Goal: Information Seeking & Learning: Learn about a topic

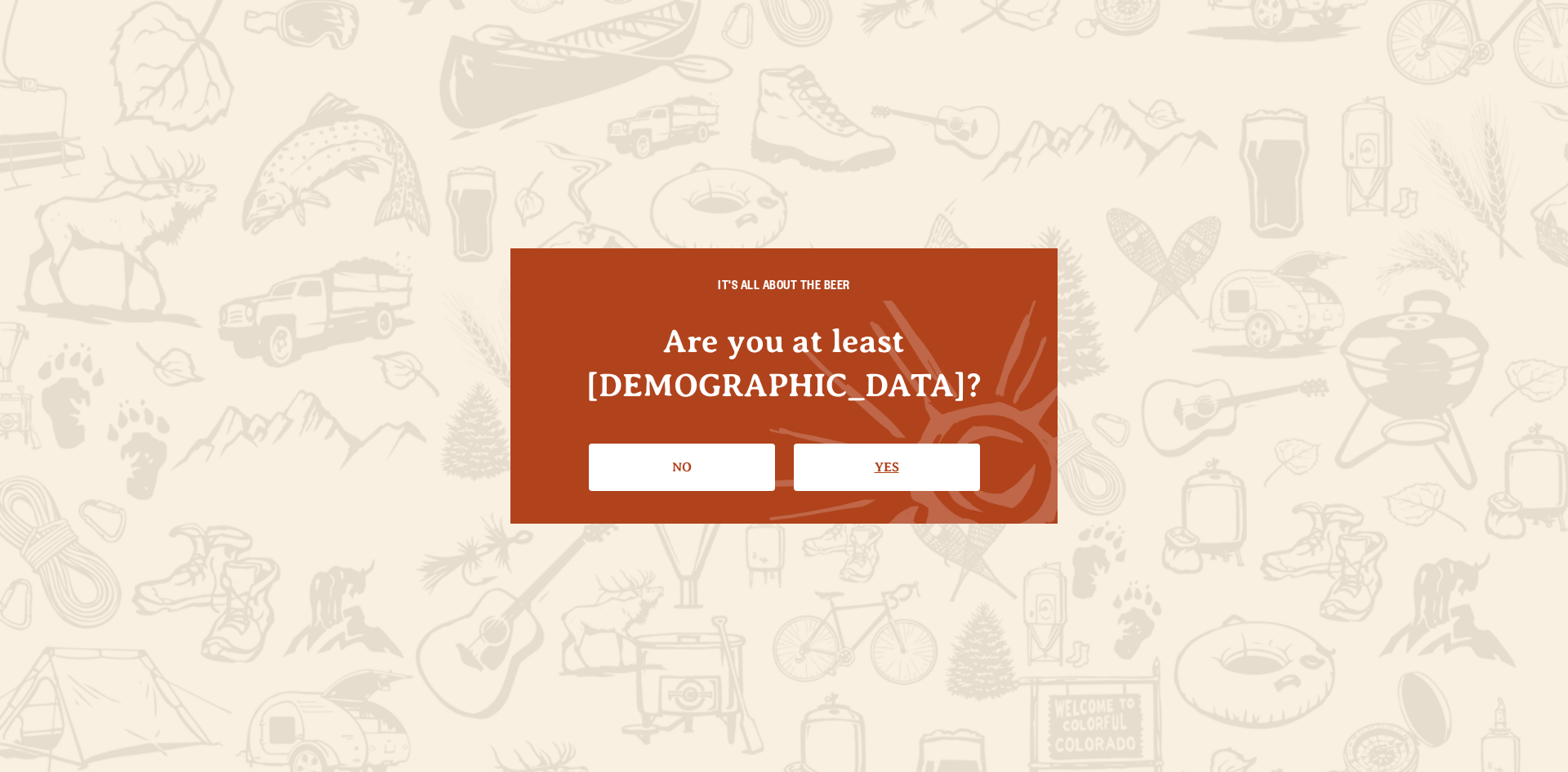
click at [863, 443] on link "Yes" at bounding box center [887, 467] width 186 height 48
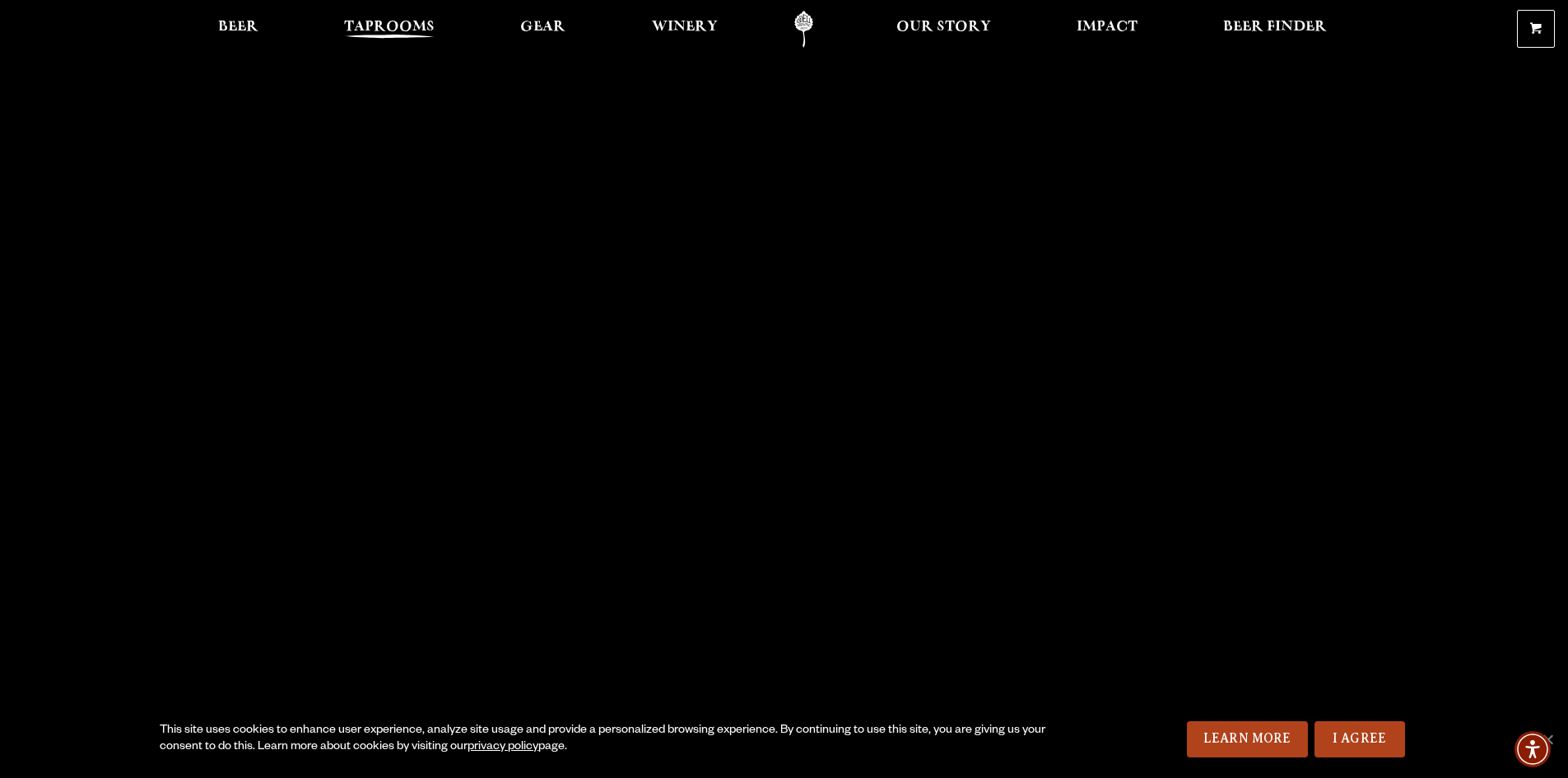
click at [355, 28] on span "Taprooms" at bounding box center [389, 27] width 90 height 14
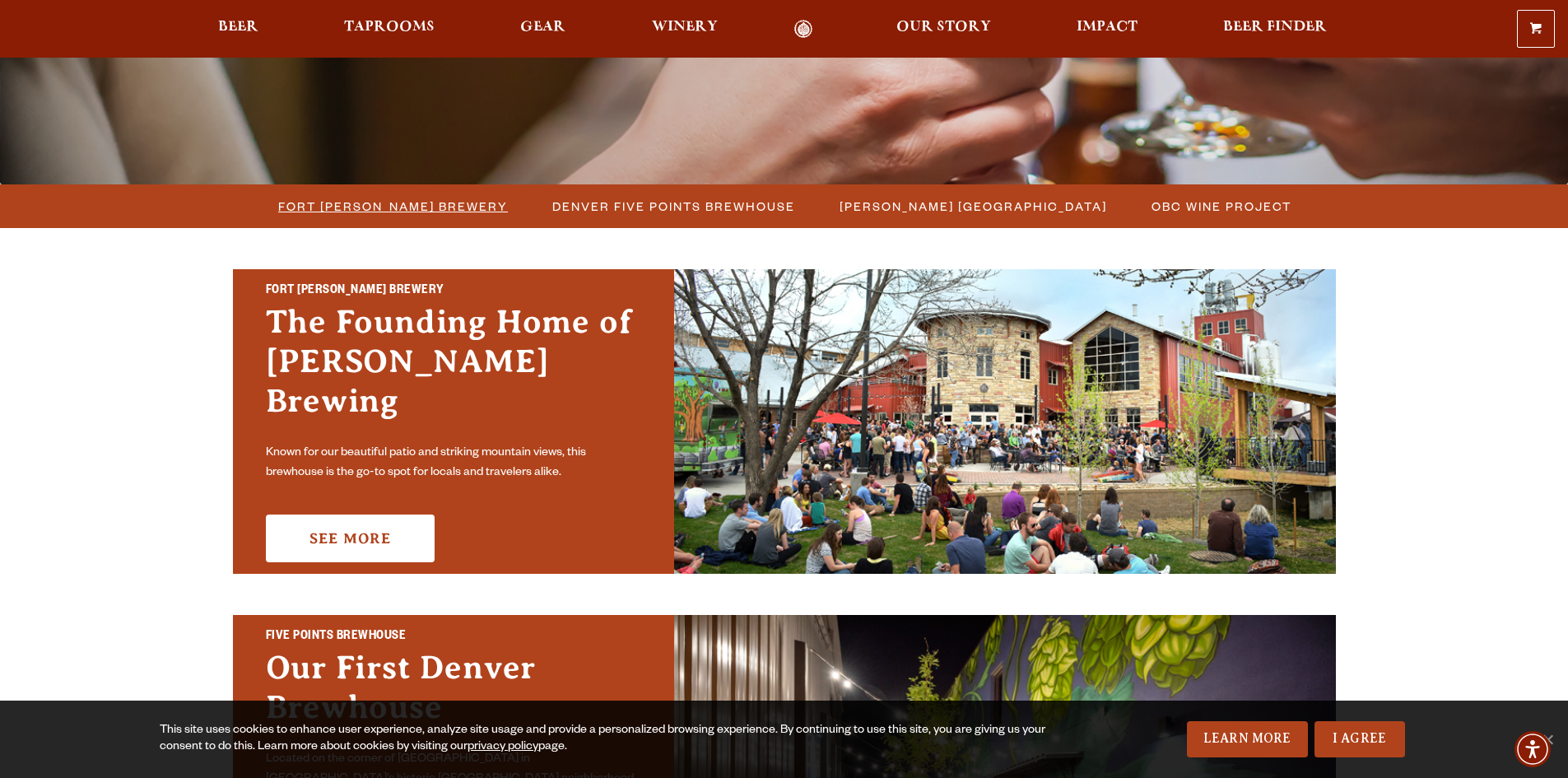
scroll to position [411, 0]
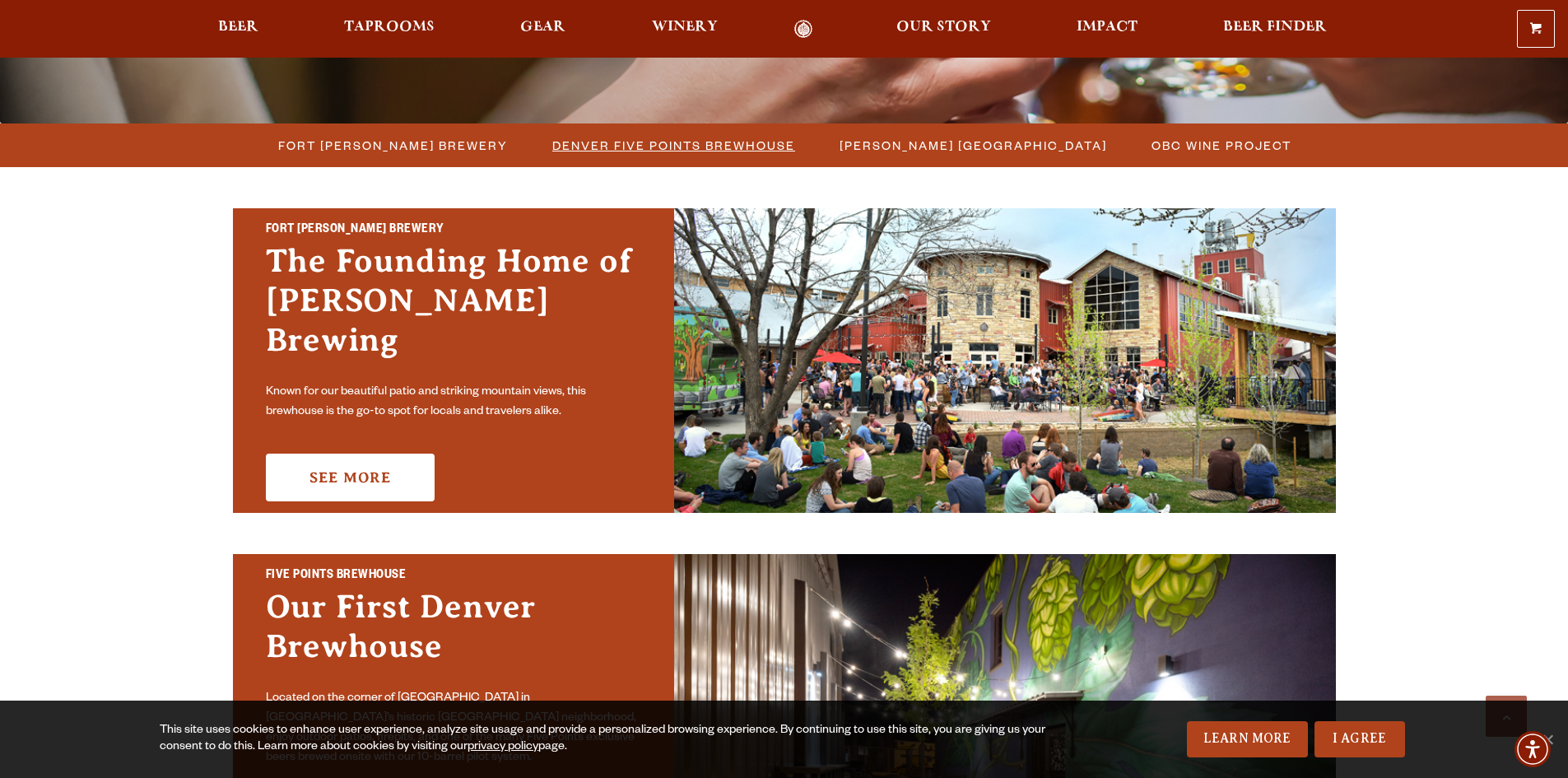
click at [642, 136] on span "Denver Five Points Brewhouse" at bounding box center [673, 145] width 242 height 24
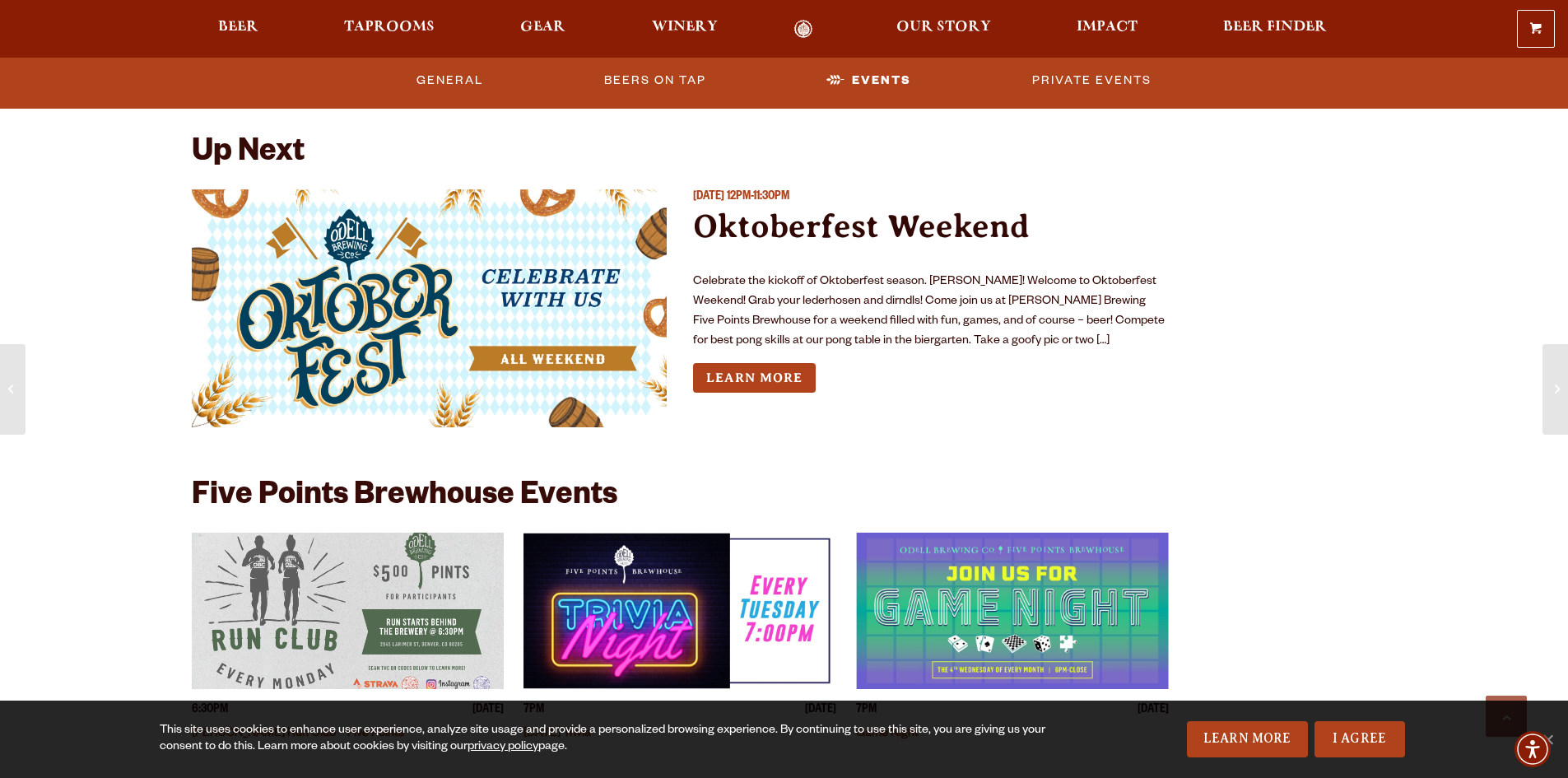
scroll to position [4361, 0]
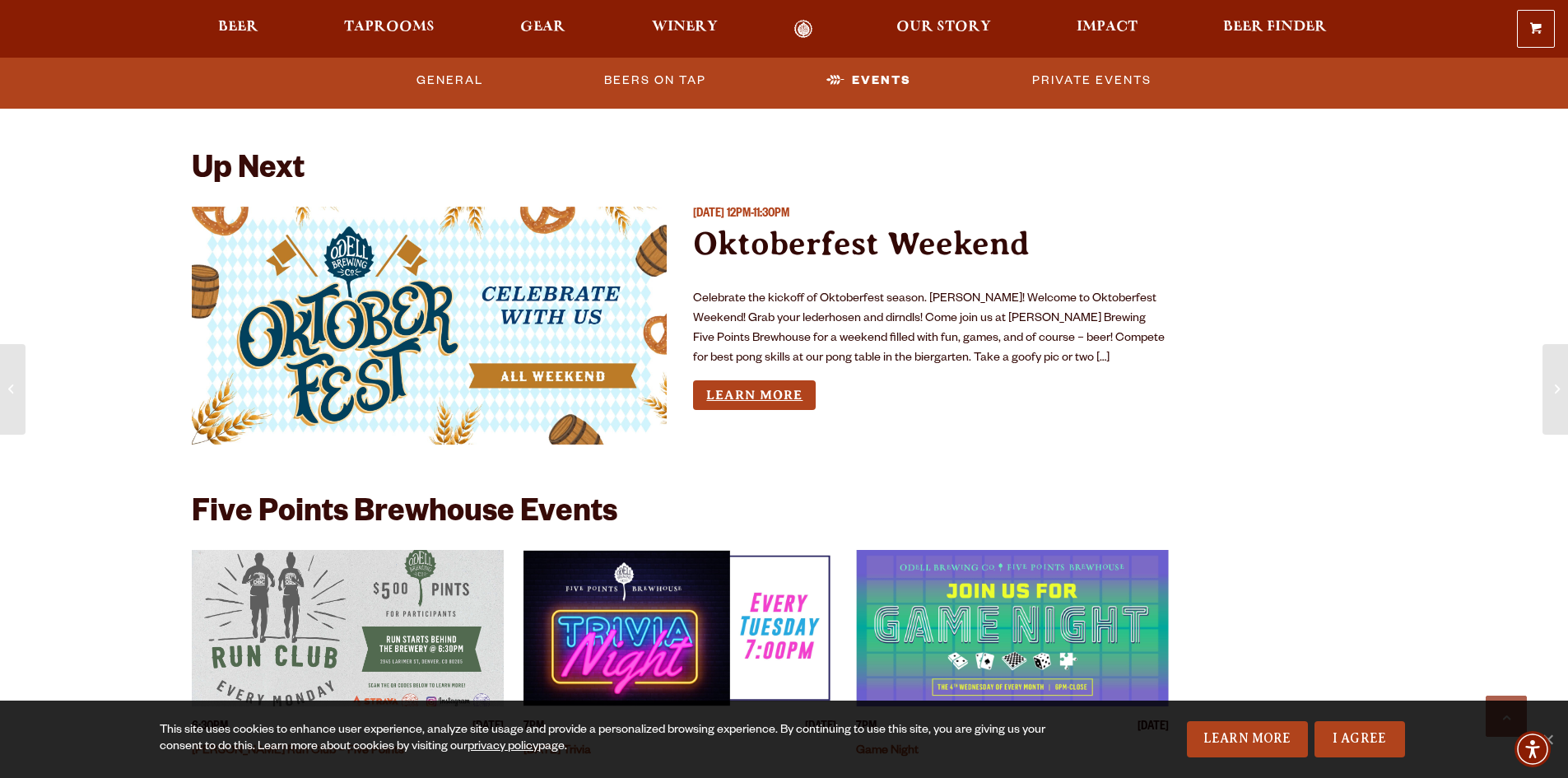
click at [763, 400] on link "Learn More" at bounding box center [754, 395] width 122 height 30
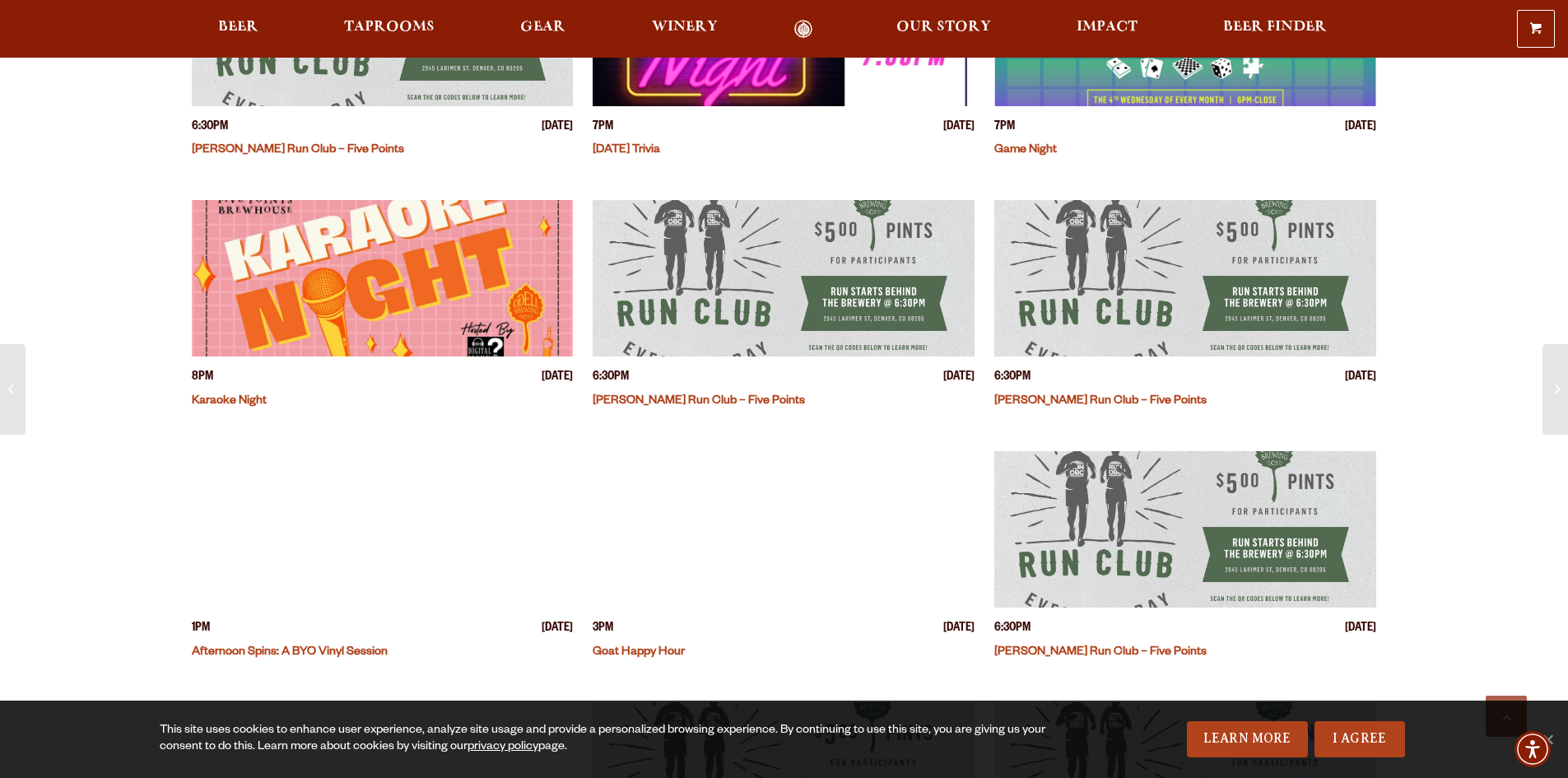
scroll to position [329, 0]
